Goal: Navigation & Orientation: Find specific page/section

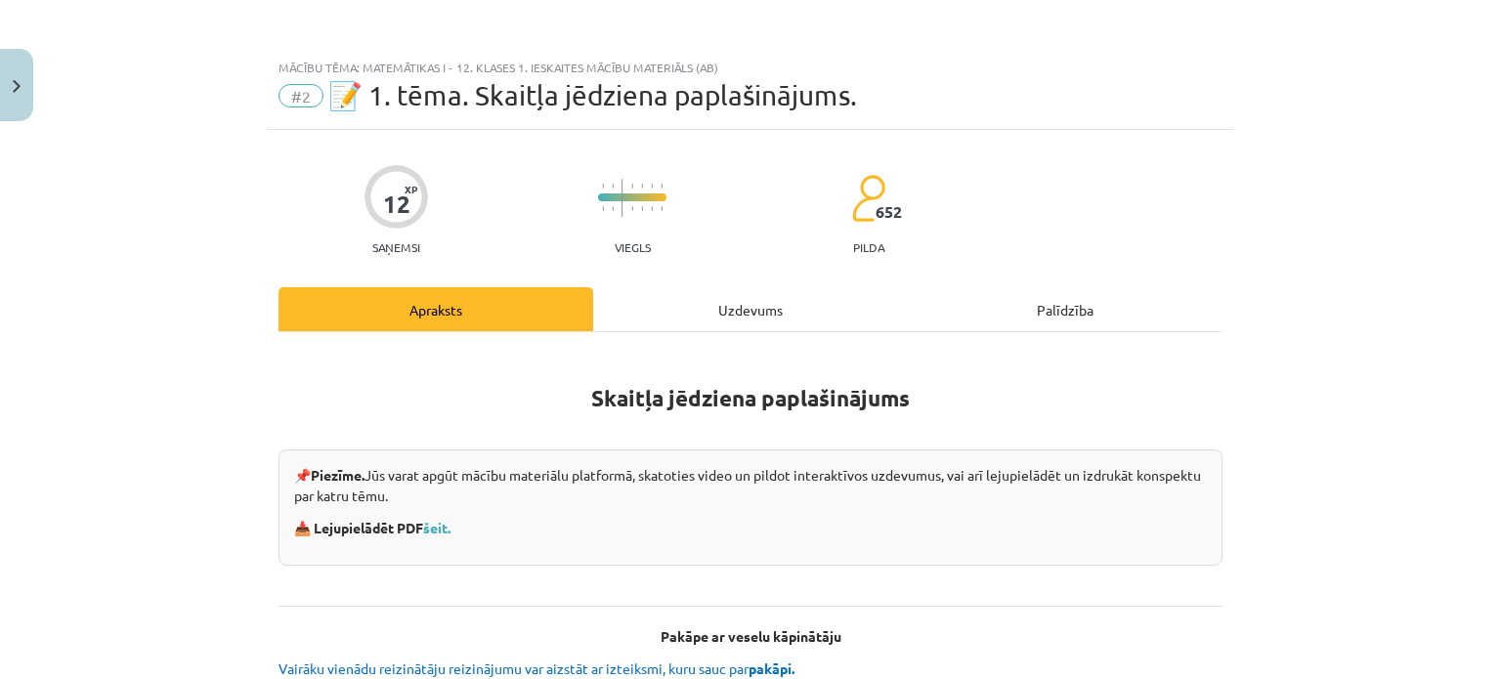
scroll to position [750, 0]
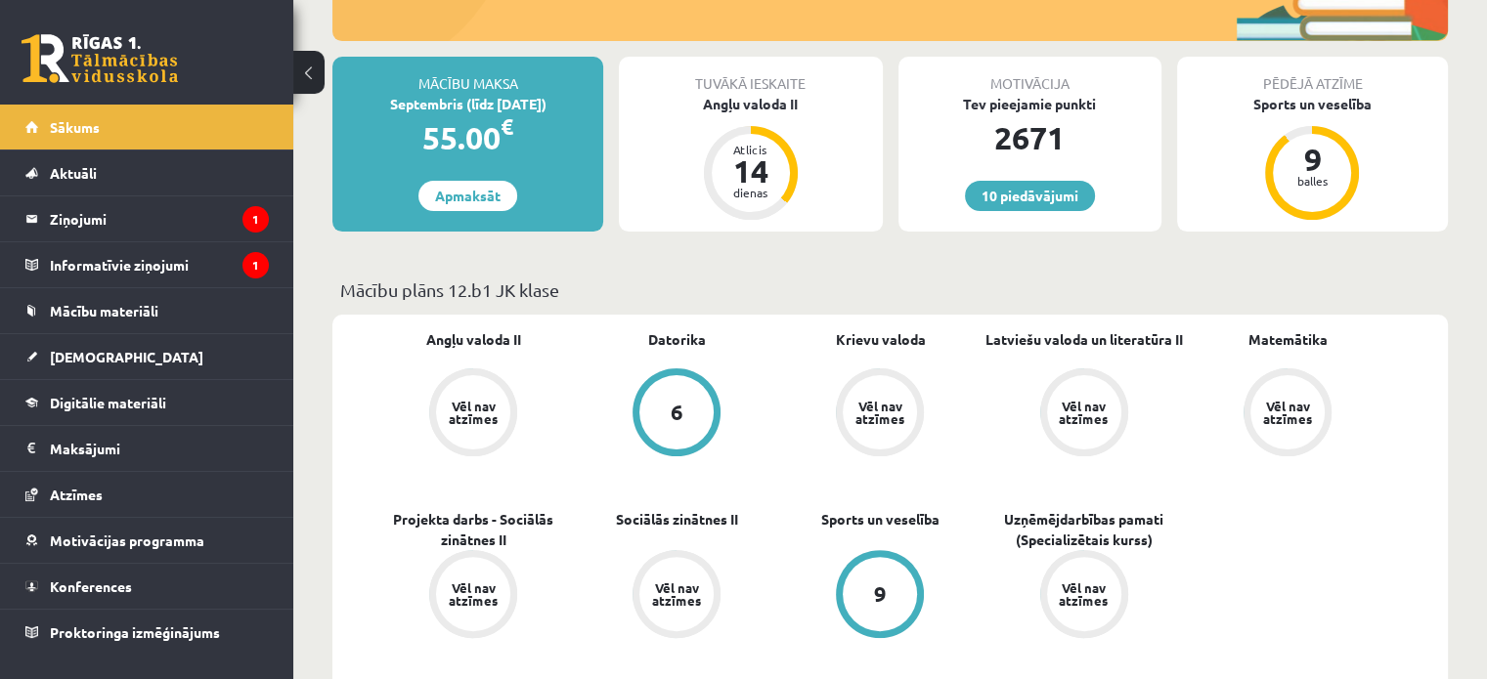
scroll to position [426, 0]
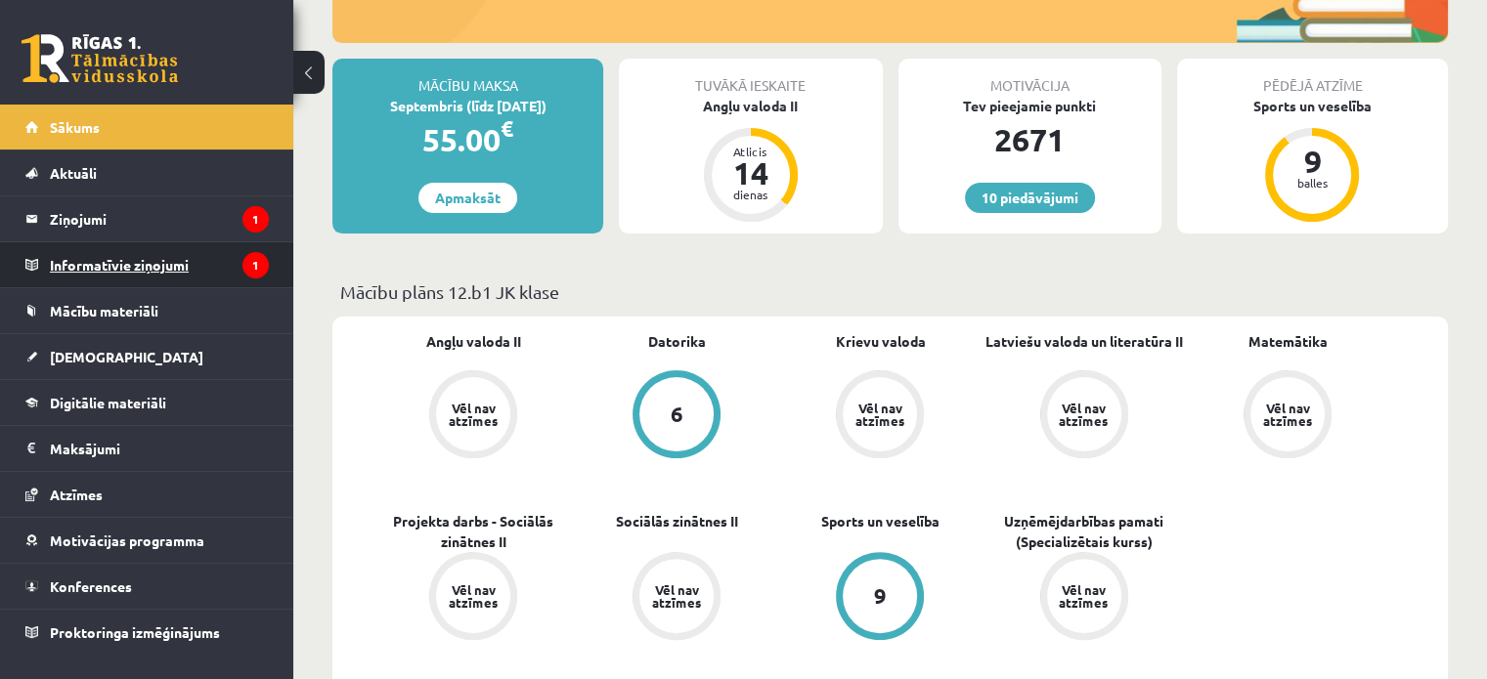
click at [192, 265] on legend "Informatīvie ziņojumi 1" at bounding box center [159, 264] width 219 height 45
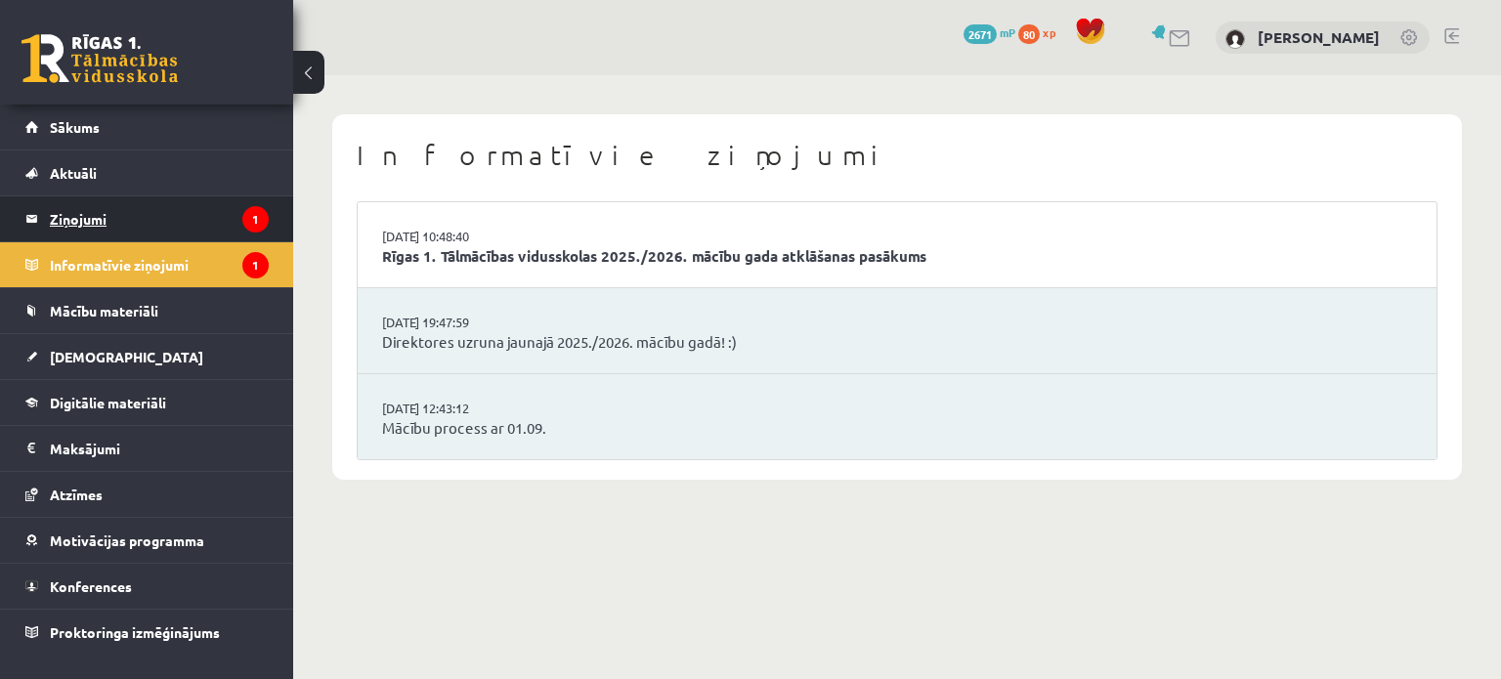
click at [151, 222] on legend "Ziņojumi 1" at bounding box center [159, 218] width 219 height 45
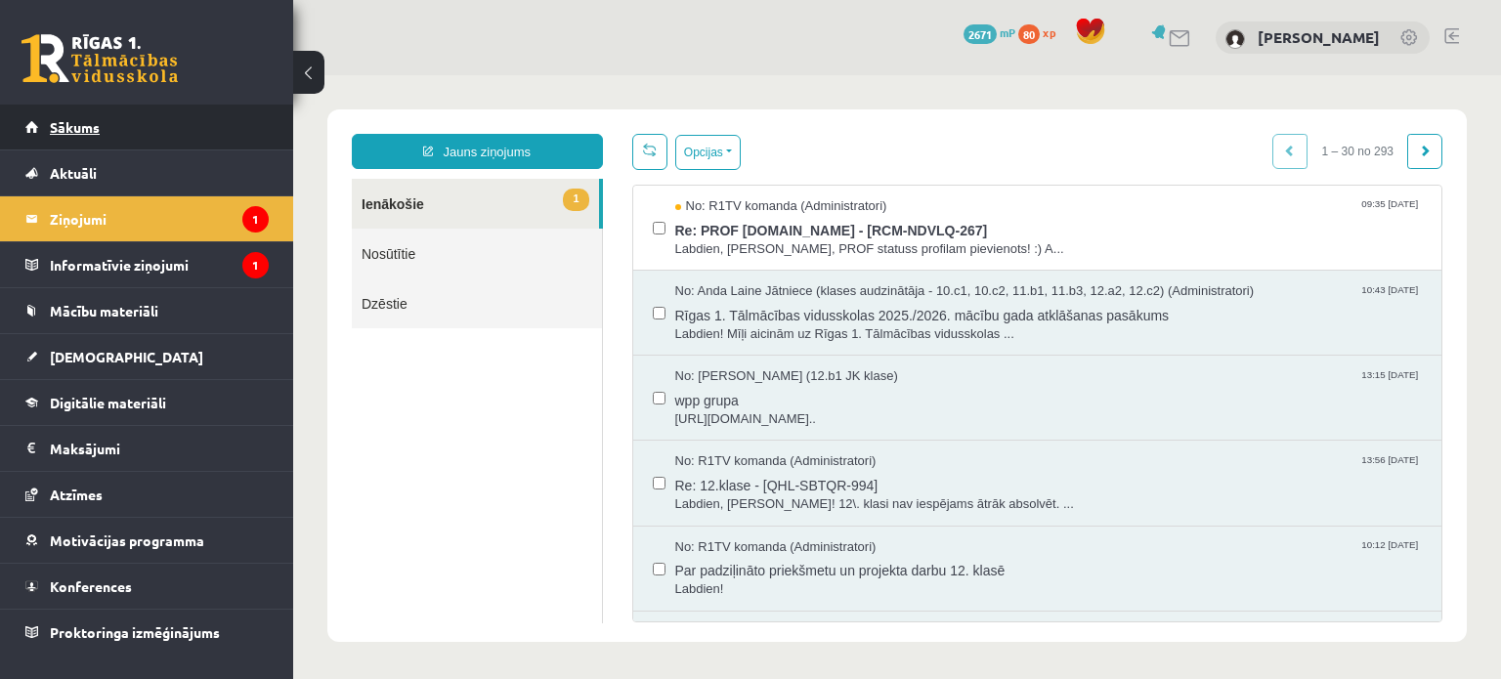
click at [151, 127] on link "Sākums" at bounding box center [146, 127] width 243 height 45
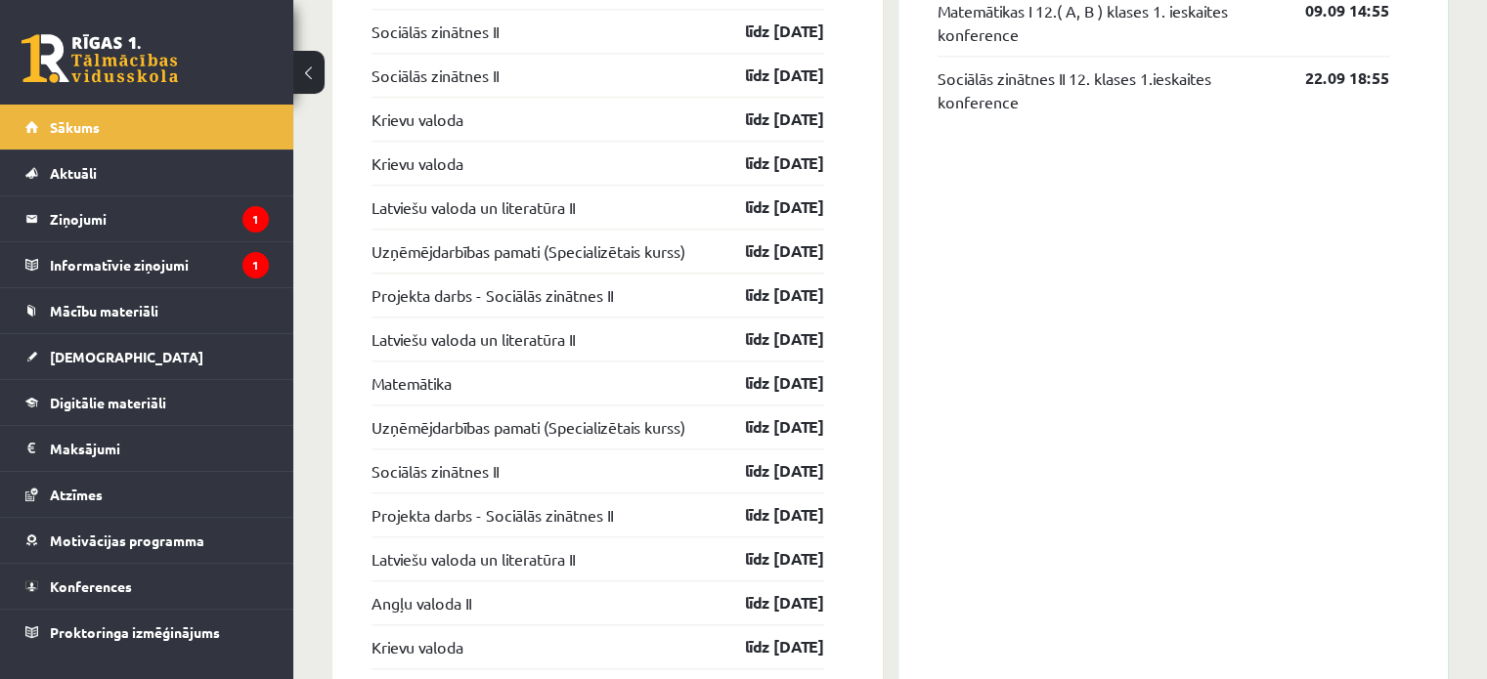
scroll to position [2590, 0]
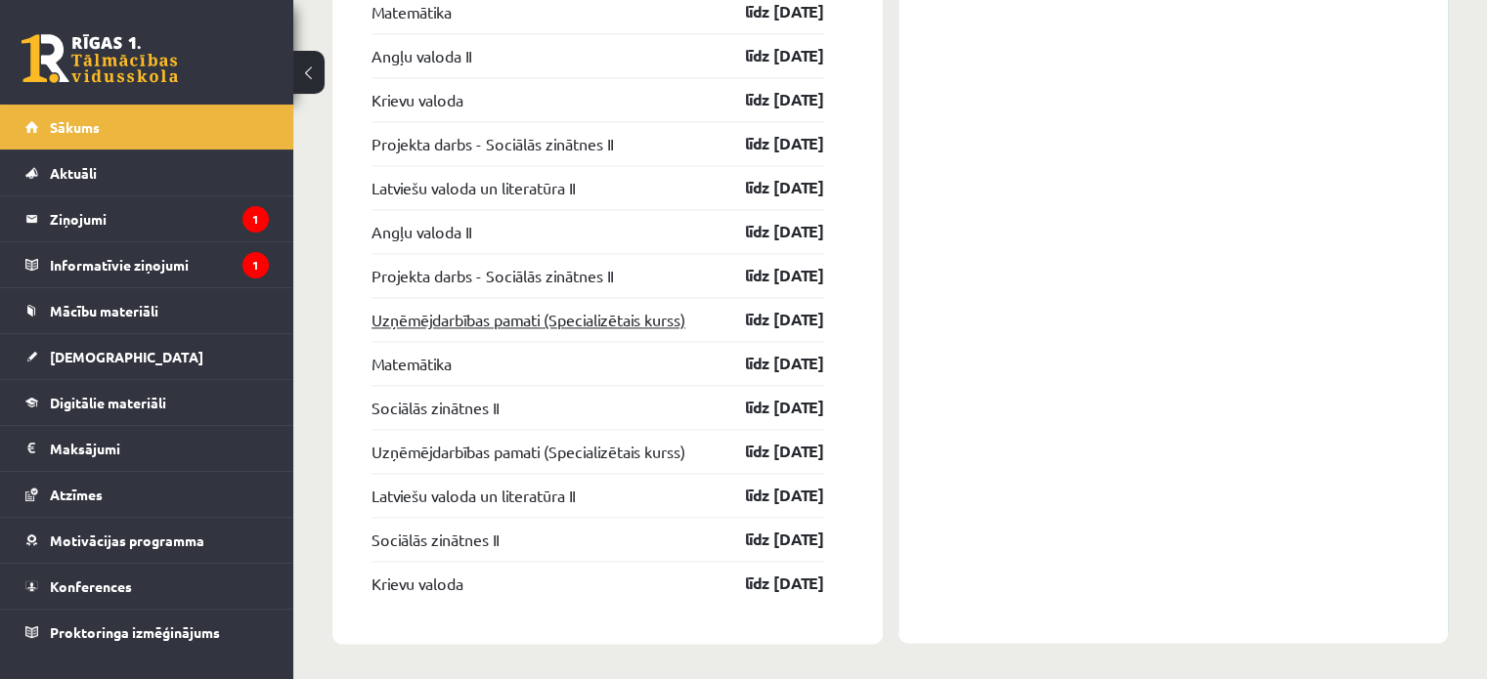
click at [541, 309] on link "Uzņēmējdarbības pamati (Specializētais kurss)" at bounding box center [528, 319] width 314 height 23
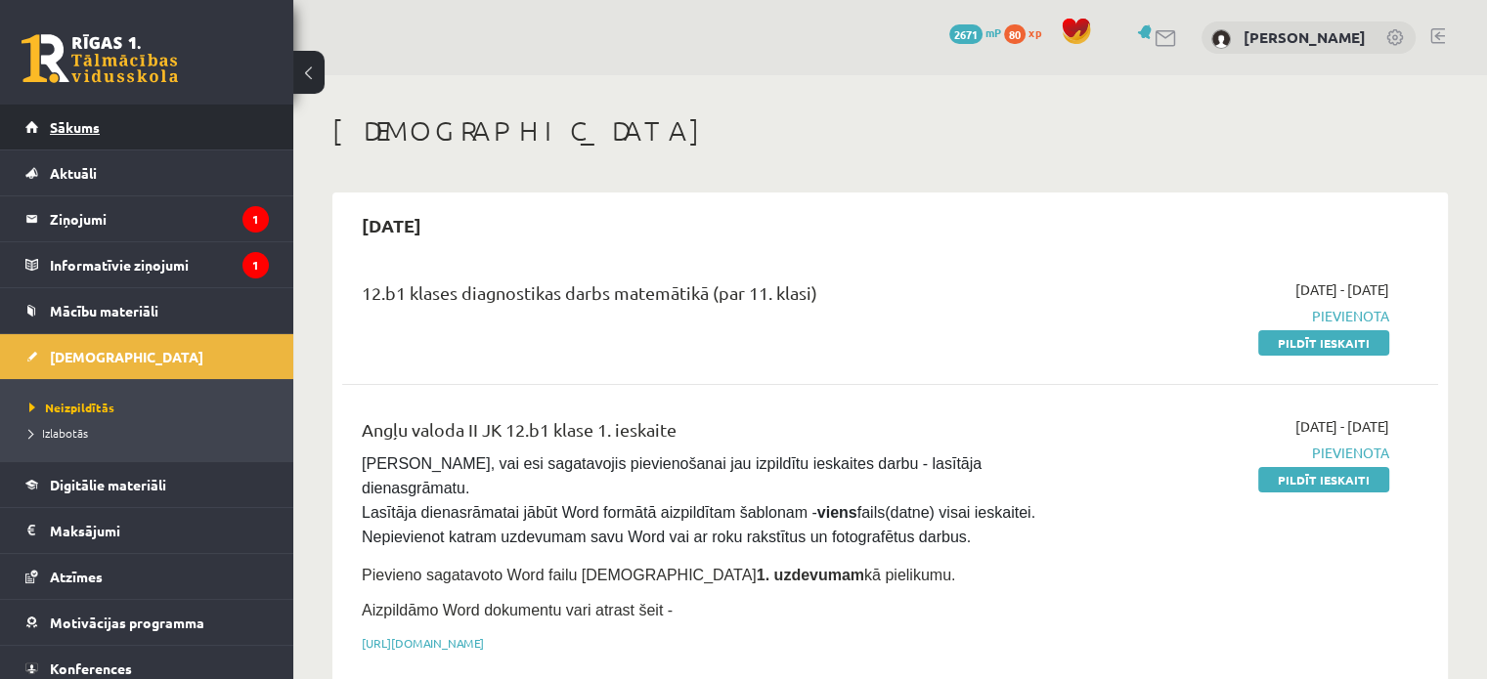
click at [166, 135] on link "Sākums" at bounding box center [146, 127] width 243 height 45
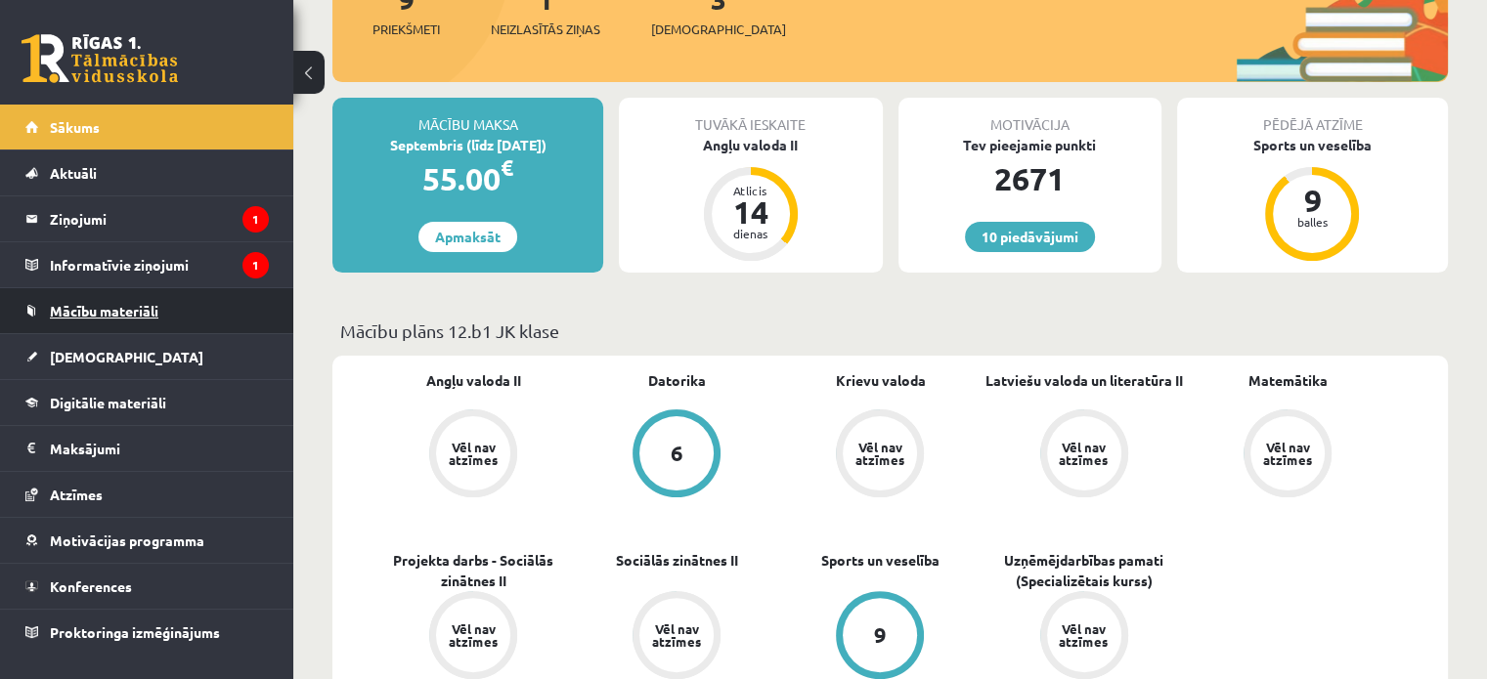
scroll to position [386, 0]
click at [211, 311] on link "Mācību materiāli" at bounding box center [146, 310] width 243 height 45
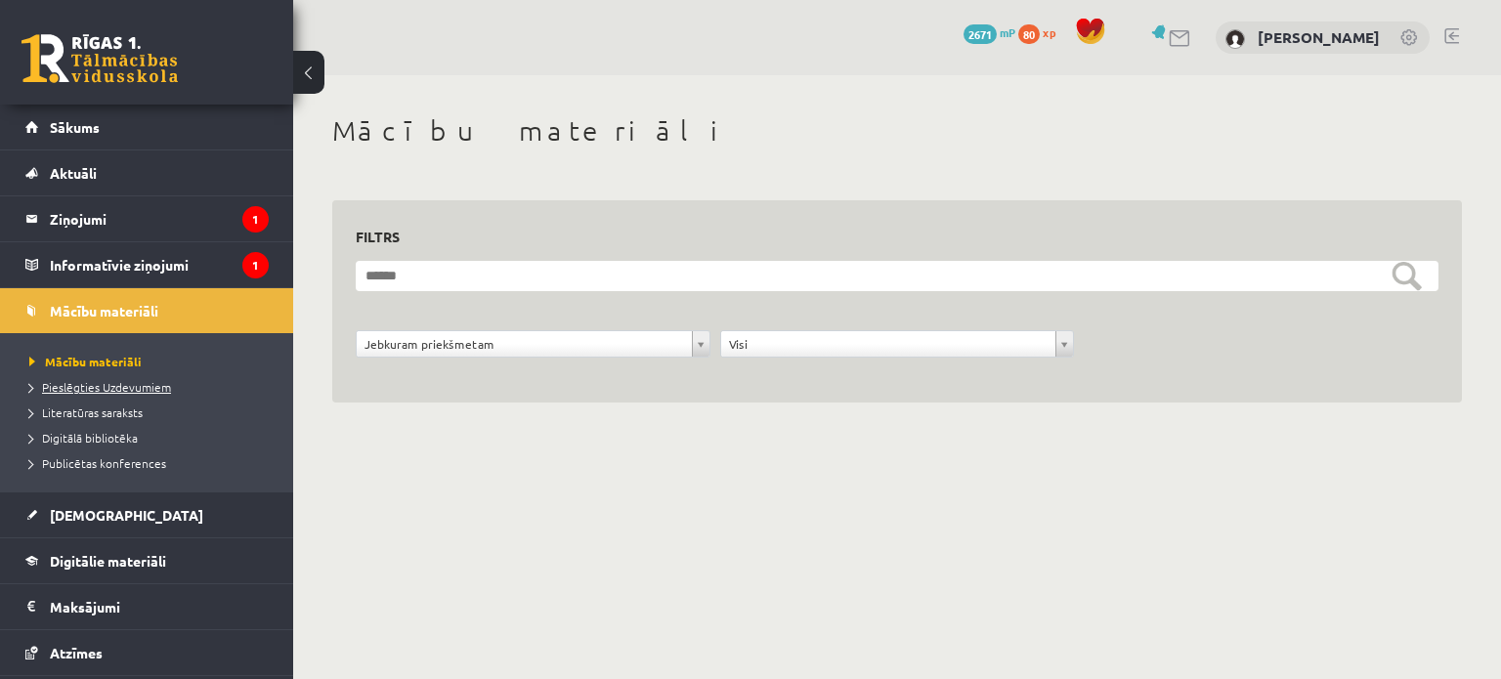
click at [138, 378] on link "Pieslēgties Uzdevumiem" at bounding box center [151, 387] width 244 height 18
